Goal: Task Accomplishment & Management: Manage account settings

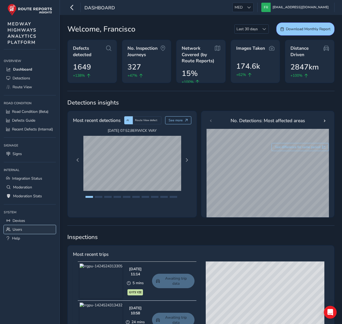
click at [26, 232] on link "Users" at bounding box center [30, 229] width 52 height 9
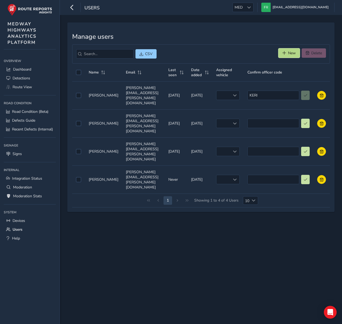
click at [289, 56] on button "New" at bounding box center [289, 52] width 21 height 9
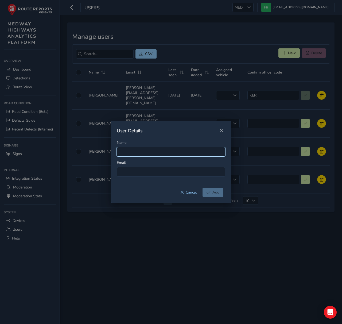
click at [143, 151] on input "Name" at bounding box center [171, 151] width 109 height 9
type input "[PERSON_NAME]"
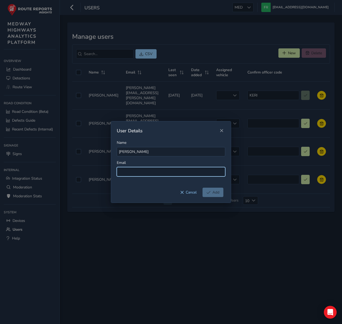
paste input "[PERSON_NAME][EMAIL_ADDRESS][PERSON_NAME][DOMAIN_NAME]"
type input "[PERSON_NAME][EMAIL_ADDRESS][PERSON_NAME][DOMAIN_NAME]"
click at [188, 128] on div "User Details" at bounding box center [167, 131] width 101 height 6
click at [219, 193] on span "Add" at bounding box center [216, 192] width 7 height 5
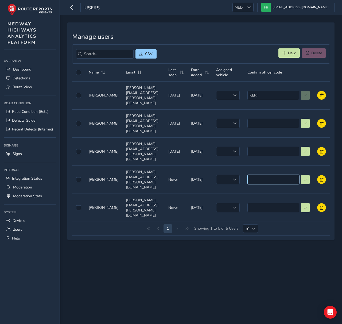
click at [273, 175] on input at bounding box center [274, 179] width 52 height 9
type input "MAFR"
click at [308, 175] on button at bounding box center [305, 179] width 9 height 9
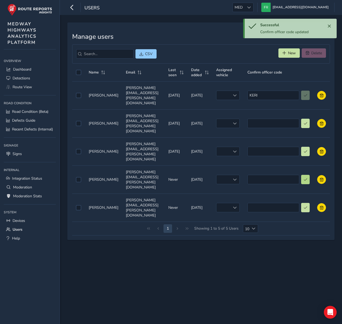
type input "MAFR"
click at [272, 256] on div "Successful Confirm officer code updated Manage users CSV New Delete Name Email …" at bounding box center [201, 169] width 282 height 309
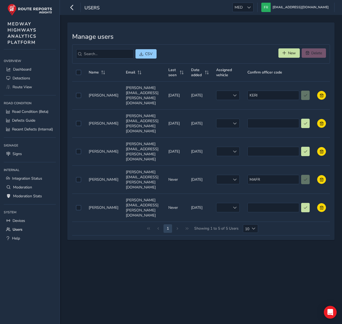
click at [270, 257] on div "Successful Confirm officer code updated Manage users CSV New Delete Name Email …" at bounding box center [201, 169] width 282 height 309
